Goal: Task Accomplishment & Management: Use online tool/utility

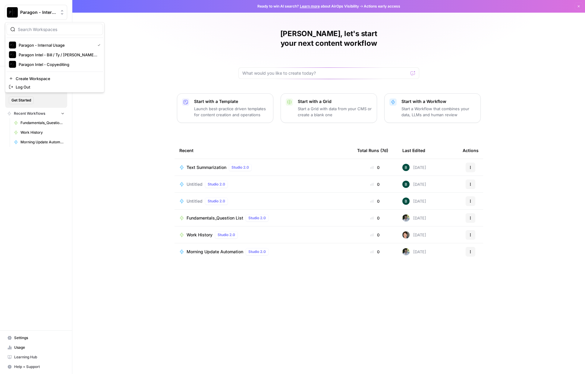
click at [43, 10] on span "Paragon - Internal Usage" at bounding box center [38, 12] width 36 height 6
click at [55, 55] on span "Paragon Intel - Bill / Ty / [PERSON_NAME] R&D" at bounding box center [59, 55] width 80 height 6
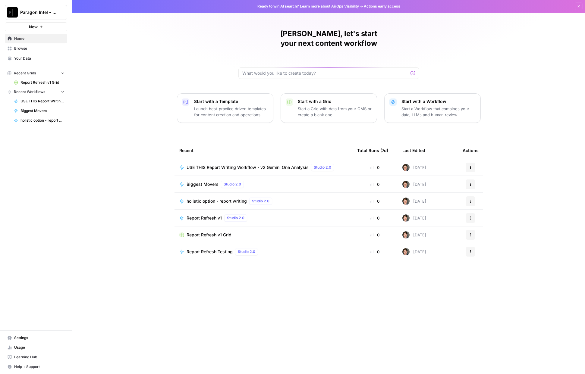
click at [257, 165] on span "USE THIS Report Writing Workflow - v2 Gemini One Analysis" at bounding box center [248, 168] width 122 height 6
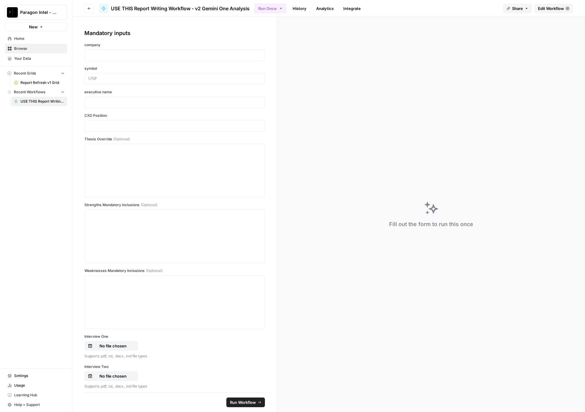
click at [50, 281] on div "Paragon Intel - Bill / Ty / Colby R&D New Home Browse Your Data Recent Grids Re…" at bounding box center [36, 206] width 72 height 412
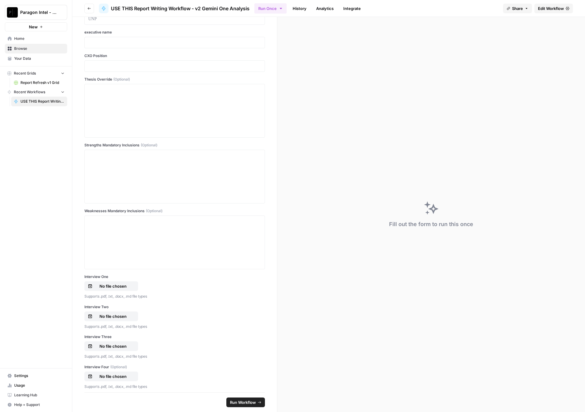
scroll to position [271, 0]
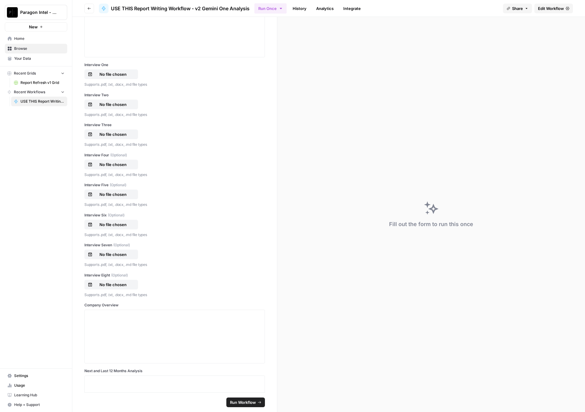
click at [33, 249] on div "Paragon Intel - Bill / Ty / Colby R&D New Home Browse Your Data Recent Grids Re…" at bounding box center [36, 206] width 72 height 412
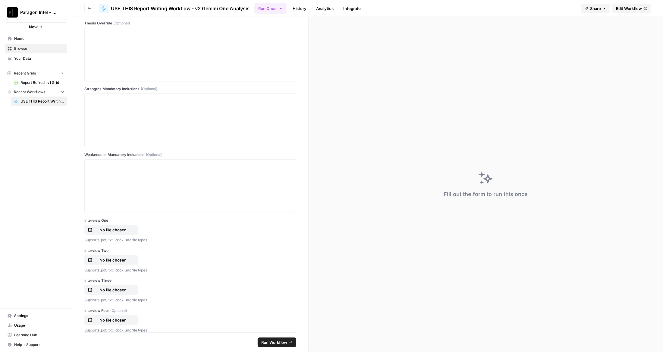
scroll to position [0, 0]
